Goal: Navigation & Orientation: Find specific page/section

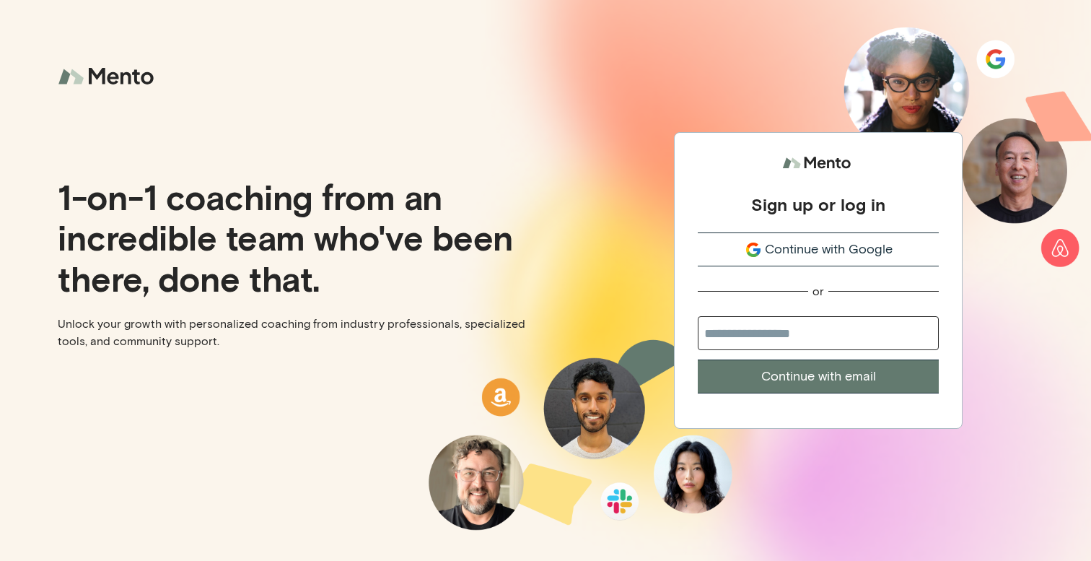
click at [819, 240] on span "Continue with Google" at bounding box center [829, 249] width 128 height 19
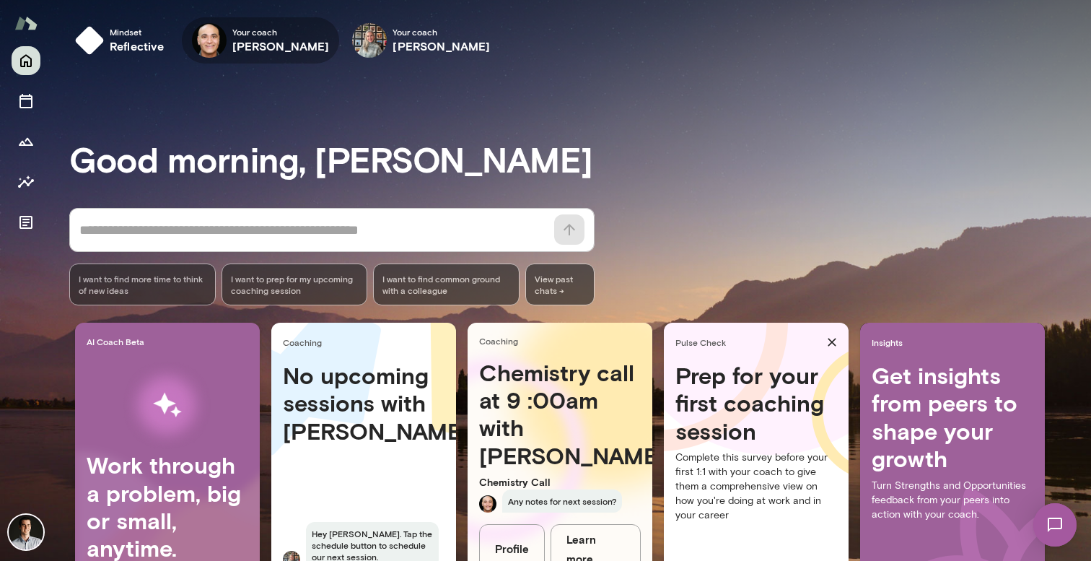
click at [234, 40] on h6 "[PERSON_NAME]" at bounding box center [280, 46] width 97 height 17
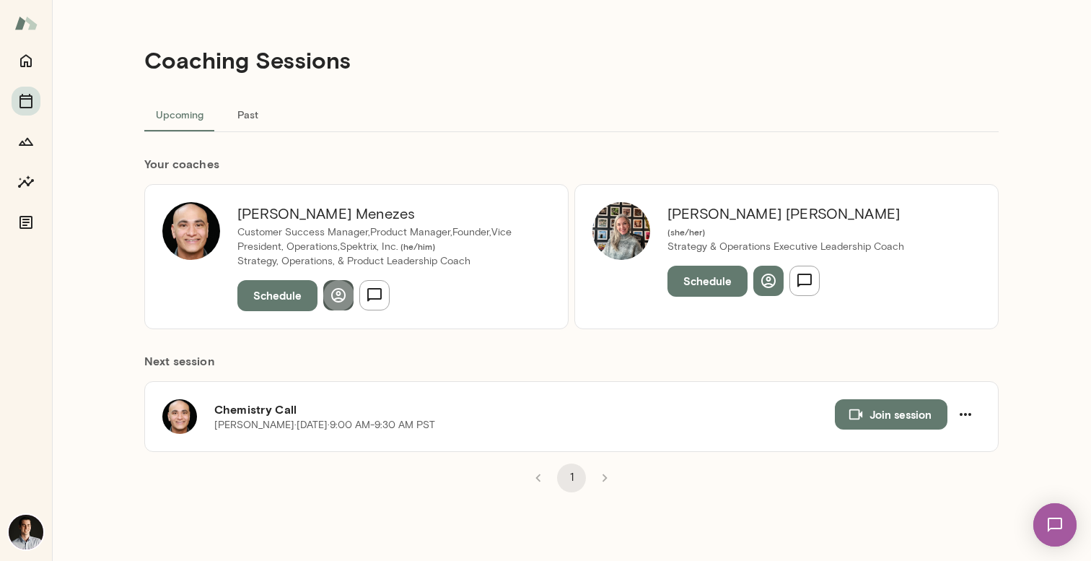
click at [344, 298] on icon "button" at bounding box center [338, 294] width 17 height 17
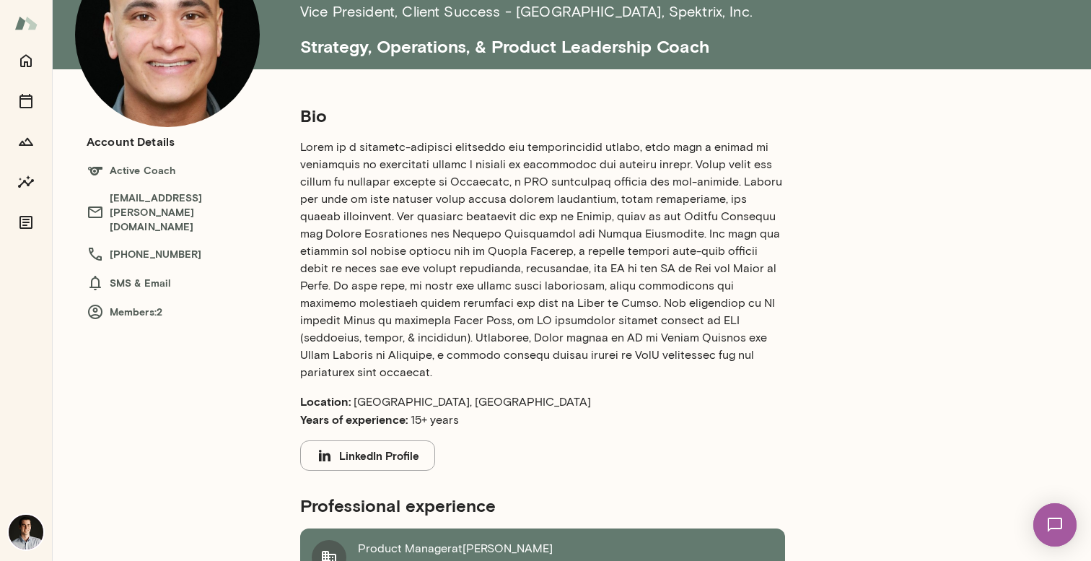
scroll to position [118, 0]
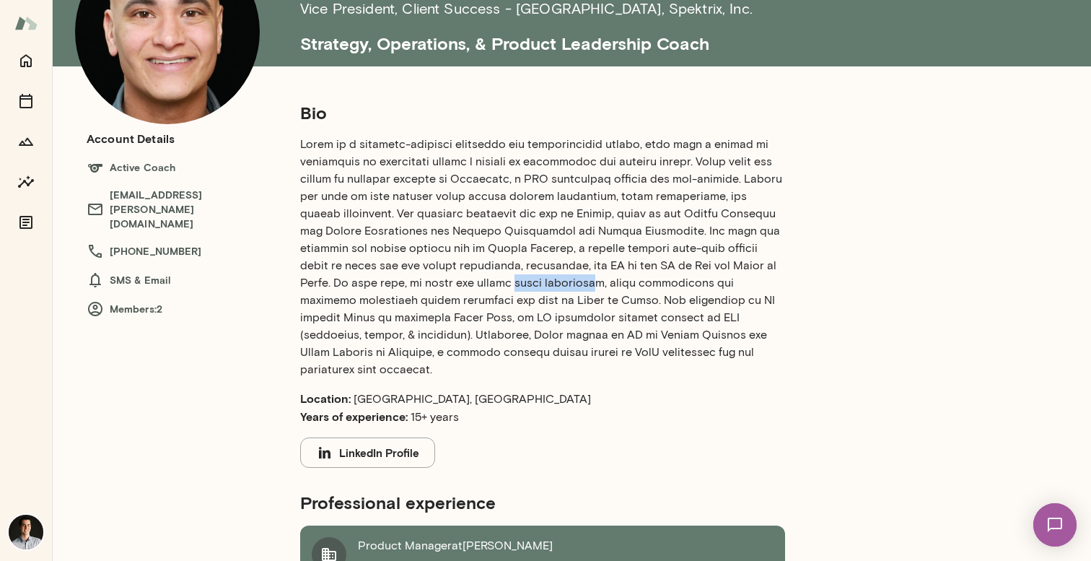
drag, startPoint x: 428, startPoint y: 286, endPoint x: 505, endPoint y: 286, distance: 77.2
click at [505, 286] on p at bounding box center [542, 257] width 485 height 242
drag, startPoint x: 609, startPoint y: 334, endPoint x: 654, endPoint y: 338, distance: 44.9
click at [654, 338] on p at bounding box center [542, 257] width 485 height 242
copy p "Spektrix,"
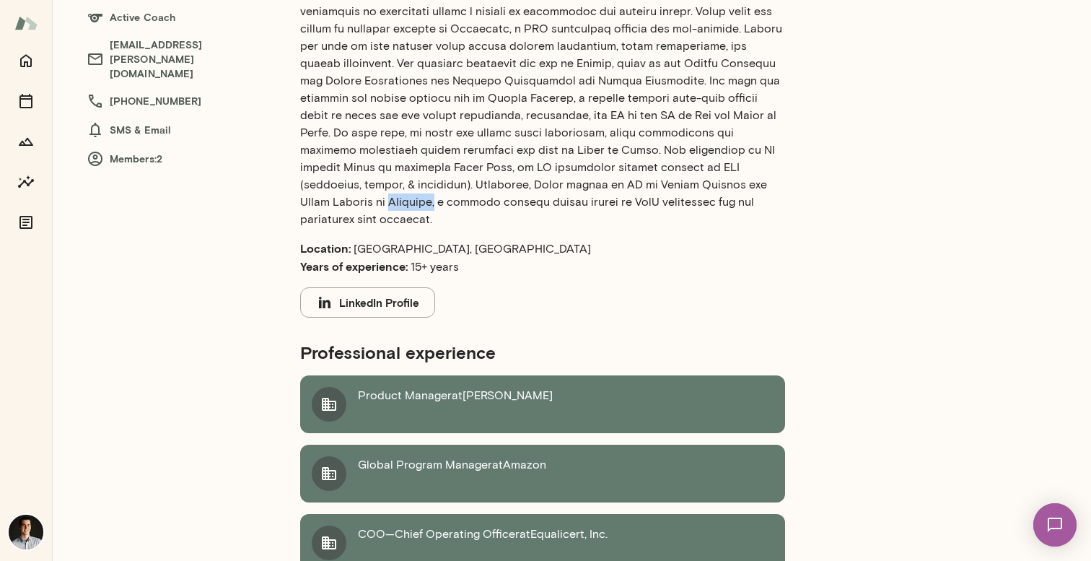
scroll to position [0, 0]
